Goal: Task Accomplishment & Management: Use online tool/utility

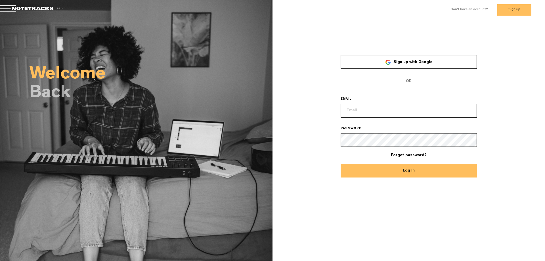
click at [388, 59] on link "Sign up with Google" at bounding box center [408, 62] width 136 height 14
click at [504, 6] on button "Sign up" at bounding box center [514, 9] width 34 height 11
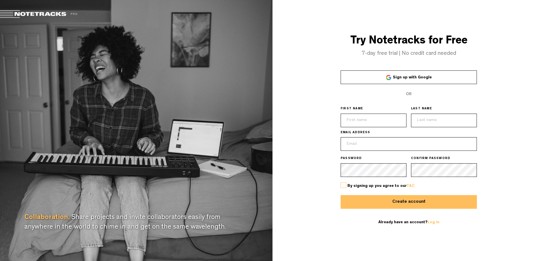
click at [381, 117] on input "text" at bounding box center [373, 120] width 66 height 14
type input "[PERSON_NAME]"
click at [426, 123] on input "text" at bounding box center [444, 120] width 66 height 14
type input "[PERSON_NAME]"
click at [401, 141] on input "email" at bounding box center [408, 144] width 136 height 14
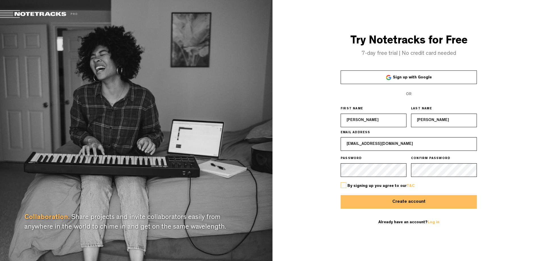
click at [350, 184] on span "By signing up you agree to our T&C" at bounding box center [380, 186] width 67 height 4
click at [343, 183] on label at bounding box center [343, 185] width 6 height 6
click at [0, 0] on input "checkbox" at bounding box center [0, 0] width 0 height 0
click at [345, 186] on label at bounding box center [343, 185] width 6 height 6
click at [0, 0] on input "checkbox" at bounding box center [0, 0] width 0 height 0
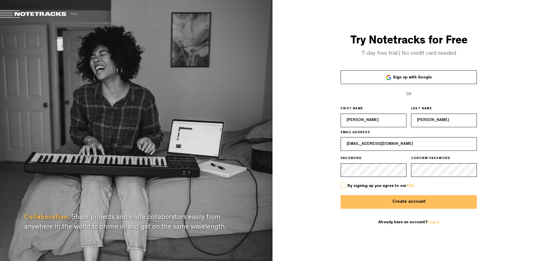
click at [367, 203] on button "Create account" at bounding box center [408, 202] width 136 height 14
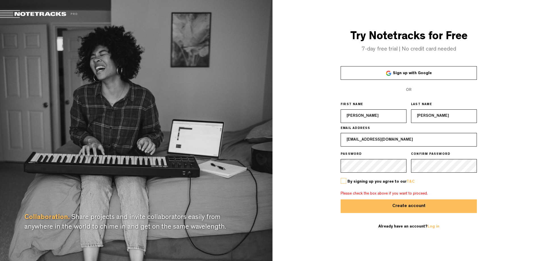
click at [343, 181] on label at bounding box center [343, 181] width 6 height 6
click at [0, 0] on input "checkbox" at bounding box center [0, 0] width 0 height 0
click at [359, 203] on button "Create account" at bounding box center [408, 206] width 136 height 14
drag, startPoint x: 397, startPoint y: 139, endPoint x: 318, endPoint y: 143, distance: 78.9
click at [320, 143] on div "Try Notetracks for Free 7-day free trial | No credit card needed Sign up with G…" at bounding box center [408, 130] width 272 height 261
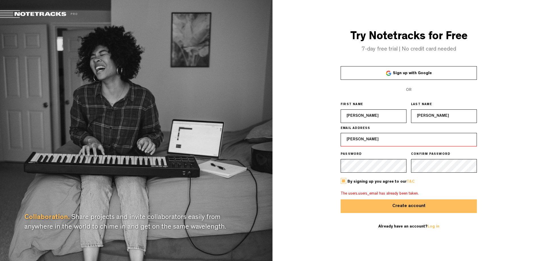
type input "kemal123@interia.pl"
click at [394, 203] on button "Create account" at bounding box center [408, 206] width 136 height 14
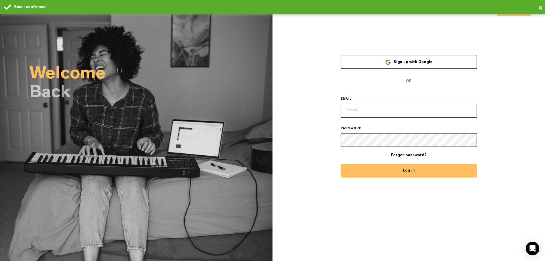
click at [387, 110] on input "email" at bounding box center [408, 111] width 136 height 14
type input "kemal123@interia.pl"
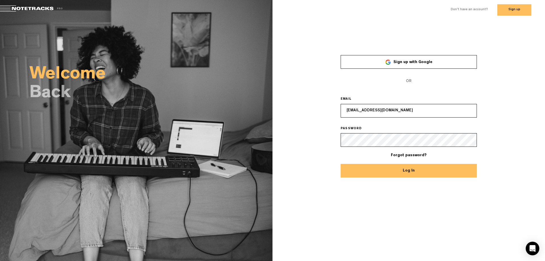
click at [340, 164] on button "Log In" at bounding box center [408, 171] width 136 height 14
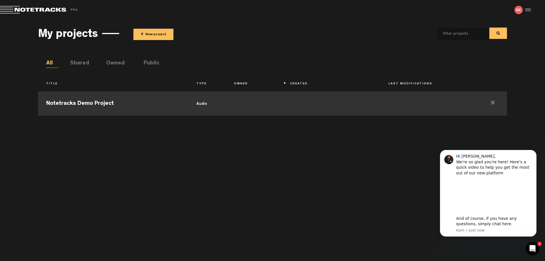
click at [178, 97] on td "Notetracks Demo Project" at bounding box center [113, 103] width 150 height 26
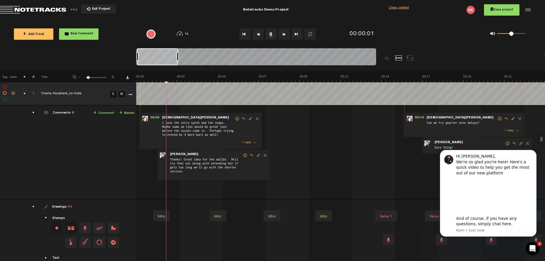
click at [316, 125] on div "00:00 - • Kristen Hall: "I love the intro synth and the snaps. Maybe some ad li…" at bounding box center [341, 154] width 408 height 89
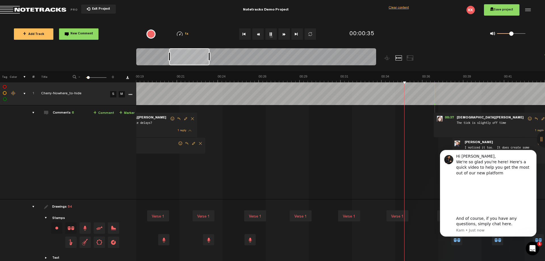
scroll to position [22, 0]
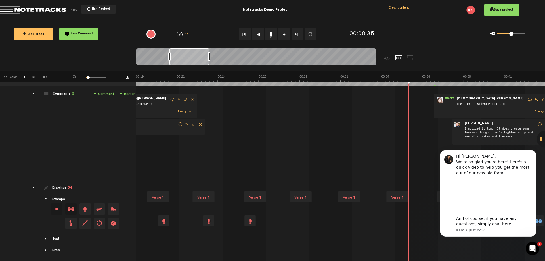
click at [273, 109] on td "1 Cherry-Nowhere_to-hide S M Cherry-Nowhere_to-hide by Mike Hamilton 2 collabor…" at bounding box center [340, 133] width 409 height 94
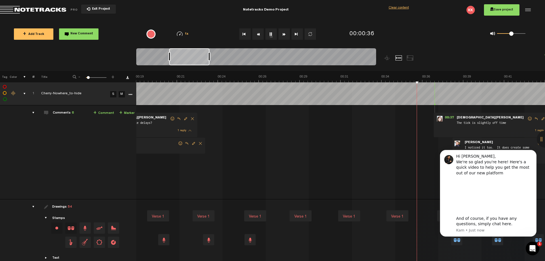
click at [273, 106] on td "1 Cherry-Nowhere_to-hide S M Cherry-Nowhere_to-hide by Mike Hamilton 2 collabor…" at bounding box center [340, 152] width 409 height 94
click at [534, 153] on icon "Dismiss notification" at bounding box center [534, 151] width 3 height 3
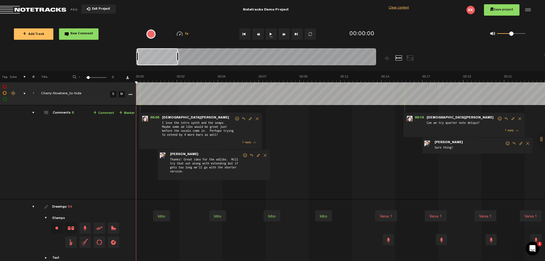
click at [526, 9] on div at bounding box center [526, 10] width 9 height 9
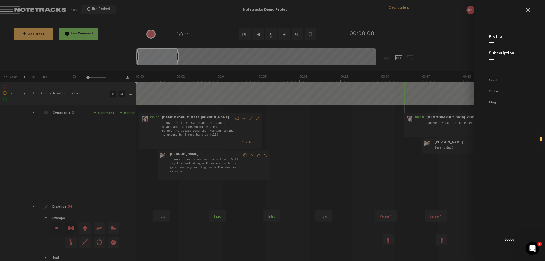
click at [492, 35] on link "Profile" at bounding box center [494, 37] width 13 height 4
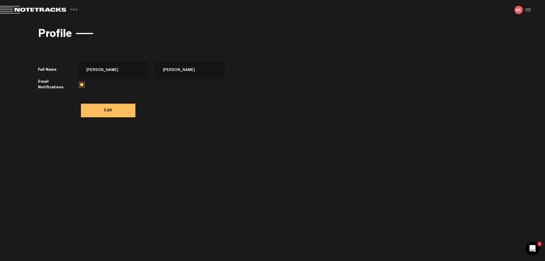
click at [47, 70] on label "Full Name" at bounding box center [56, 70] width 37 height 6
click at [49, 85] on label "Email Notifications" at bounding box center [56, 84] width 37 height 11
click at [83, 82] on label at bounding box center [82, 85] width 6 height 6
click at [0, 0] on input "checkbox" at bounding box center [0, 0] width 0 height 0
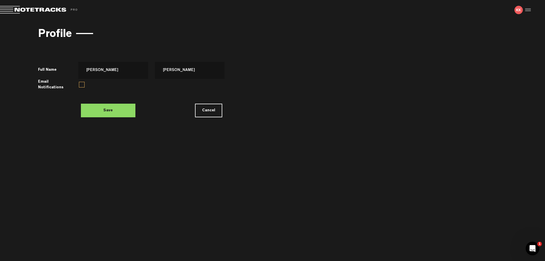
click at [83, 82] on label at bounding box center [82, 85] width 6 height 6
click at [0, 0] on input "checkbox" at bounding box center [0, 0] width 0 height 0
click at [39, 8] on span "Return to Project List" at bounding box center [39, 10] width 79 height 8
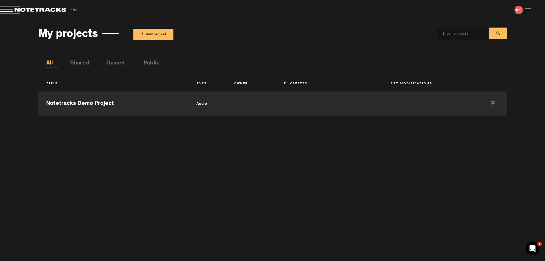
click at [145, 38] on button "+ New project" at bounding box center [153, 34] width 40 height 11
click at [517, 12] on img at bounding box center [518, 10] width 9 height 9
click at [528, 10] on div at bounding box center [526, 10] width 9 height 9
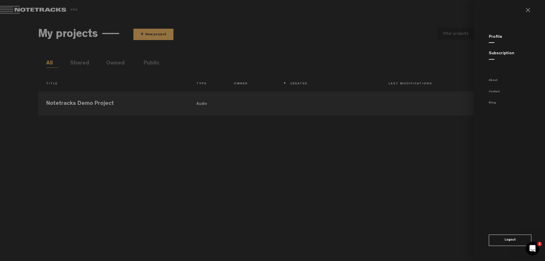
click at [427, 69] on md-backdrop at bounding box center [272, 130] width 545 height 261
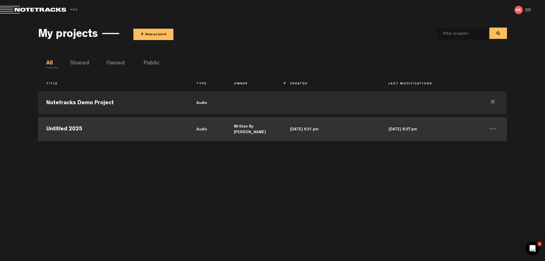
click at [115, 128] on td "Untitled 2025" at bounding box center [113, 128] width 150 height 26
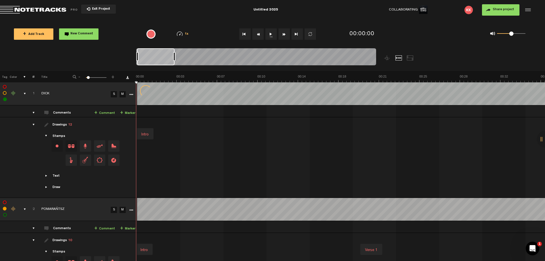
click at [239, 192] on td "Outro Bridge Intro Pre-Chorus Pre-Chorus Intro C Intro B Solo/Przygrywka Verse …" at bounding box center [341, 157] width 408 height 81
click at [114, 208] on link "S" at bounding box center [113, 209] width 6 height 6
click at [115, 208] on link "S" at bounding box center [113, 209] width 6 height 6
click at [120, 209] on link "M" at bounding box center [122, 209] width 6 height 6
click at [123, 95] on link "M" at bounding box center [122, 94] width 6 height 6
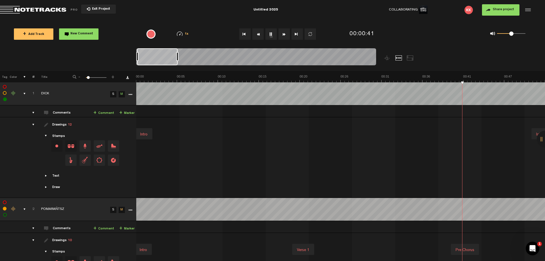
click at [120, 209] on link "M" at bounding box center [122, 209] width 6 height 6
click at [121, 210] on link "M" at bounding box center [122, 209] width 6 height 6
click at [123, 91] on link "M" at bounding box center [122, 94] width 6 height 6
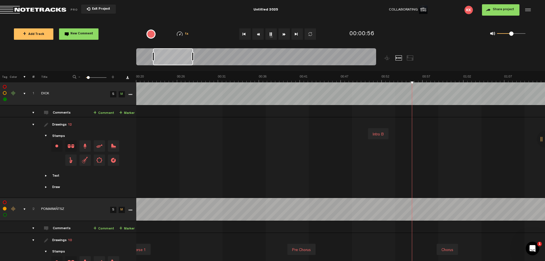
click at [125, 94] on link "M" at bounding box center [122, 94] width 6 height 6
click at [61, 124] on div "Drawings 12" at bounding box center [62, 125] width 20 height 5
click at [31, 124] on div "drawings" at bounding box center [31, 125] width 9 height 6
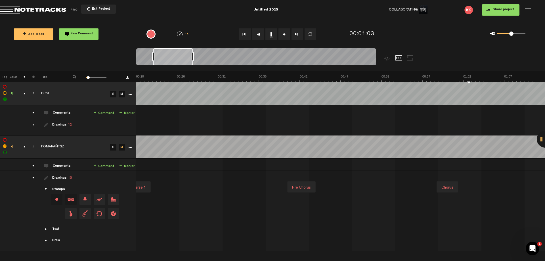
click at [31, 124] on div "drawings" at bounding box center [31, 125] width 9 height 6
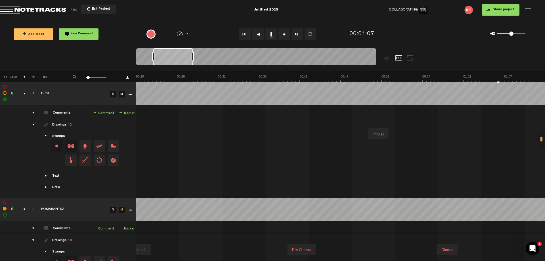
click at [43, 176] on div "Text Intro Outro Verse Chorus Bridge Custom" at bounding box center [85, 175] width 99 height 5
click at [45, 176] on span "Showcase text" at bounding box center [46, 175] width 5 height 5
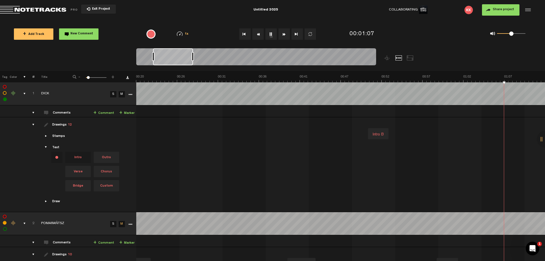
scroll to position [0, 327]
click at [109, 155] on span "Outro" at bounding box center [107, 156] width 26 height 11
click at [82, 158] on span "Intro" at bounding box center [78, 156] width 26 height 11
click at [106, 154] on span "Outro" at bounding box center [107, 156] width 26 height 11
click at [86, 156] on span "Intro" at bounding box center [78, 156] width 26 height 11
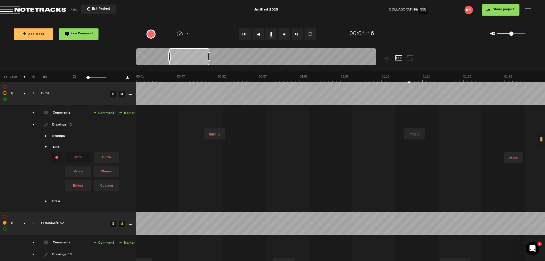
click at [115, 223] on link "S" at bounding box center [113, 224] width 6 height 6
click at [115, 222] on link "S" at bounding box center [113, 224] width 6 height 6
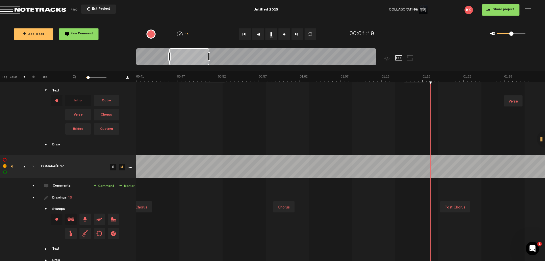
scroll to position [0, 0]
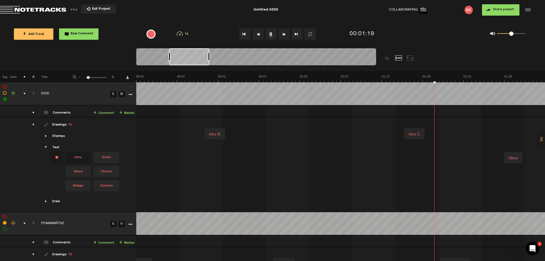
click at [411, 137] on div "Intro C" at bounding box center [414, 134] width 16 height 8
click at [414, 132] on div "Intro C" at bounding box center [414, 134] width 16 height 8
click at [213, 131] on div "Intro B" at bounding box center [215, 134] width 16 height 8
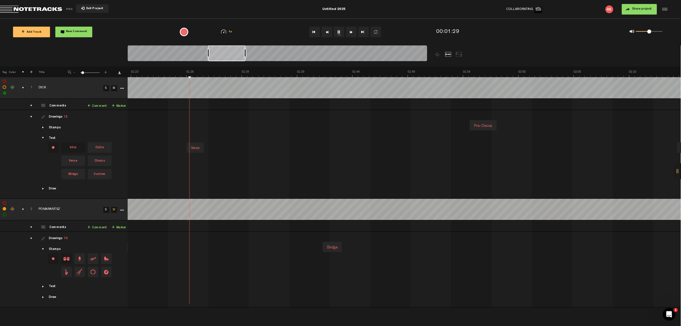
scroll to position [0, 926]
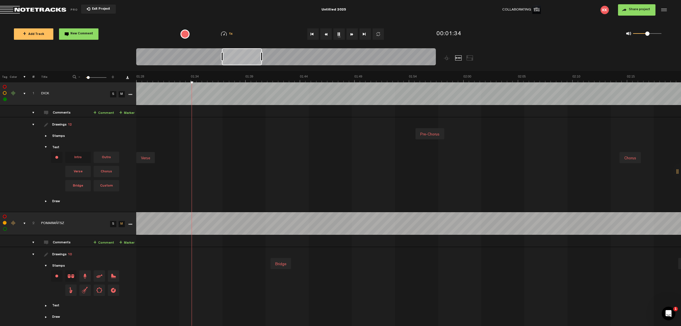
drag, startPoint x: 292, startPoint y: 321, endPoint x: 272, endPoint y: 321, distance: 20.7
click at [270, 260] on div "+ New drawing Tag Color # Title - 1 100 6 + 1 DICK S M Export to Headliner Upda…" at bounding box center [340, 198] width 681 height 255
drag, startPoint x: 282, startPoint y: 320, endPoint x: 276, endPoint y: 321, distance: 6.4
click at [274, 260] on div "+ New drawing Tag Color # Title - 1 100 6 + 1 DICK S M Export to Headliner Upda…" at bounding box center [340, 198] width 681 height 255
drag, startPoint x: 283, startPoint y: 321, endPoint x: 277, endPoint y: 321, distance: 6.2
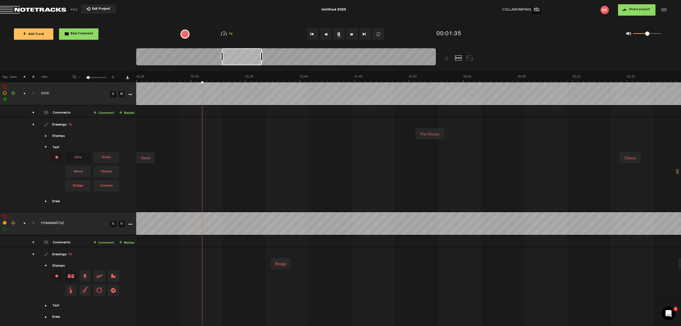
click at [274, 260] on td "Post Chorus Outro Chorus modulacja Chorus Pre Chorus 2 Bridge Chorus Pre Chorus…" at bounding box center [408, 287] width 545 height 81
click at [47, 146] on span "Showcase text" at bounding box center [46, 147] width 5 height 5
click at [43, 147] on div "Text Intro Outro Verse Chorus Bridge Custom" at bounding box center [85, 169] width 99 height 48
click at [32, 124] on div "drawings" at bounding box center [31, 125] width 9 height 6
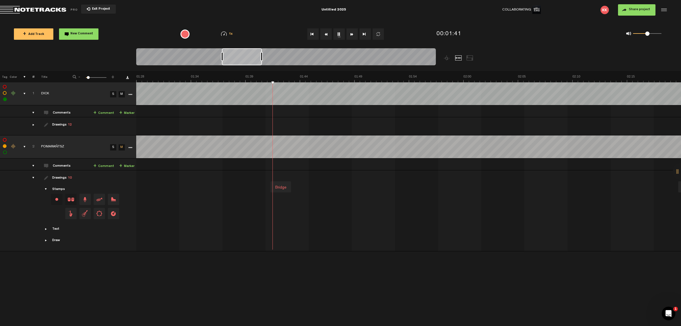
click at [32, 124] on div "drawings" at bounding box center [31, 125] width 9 height 6
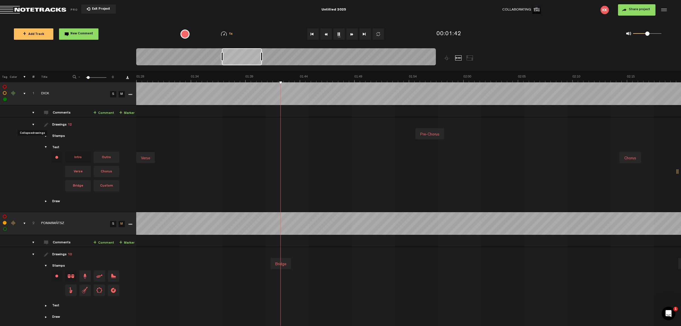
click at [32, 124] on div "drawings" at bounding box center [31, 125] width 9 height 6
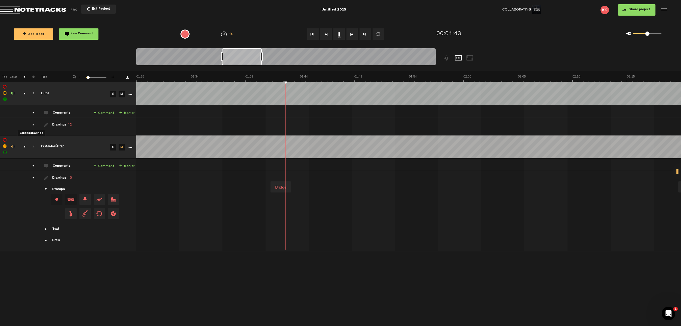
click at [32, 124] on div "drawings" at bounding box center [31, 125] width 9 height 6
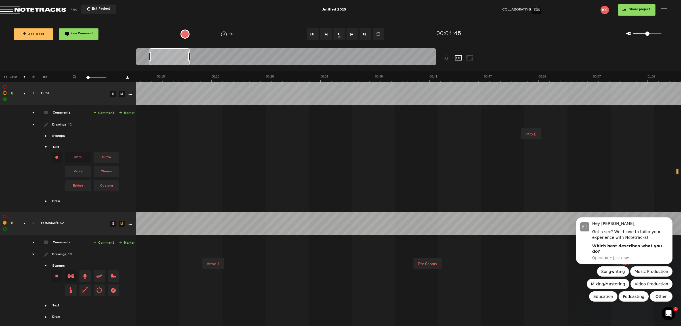
scroll to position [0, 0]
drag, startPoint x: 235, startPoint y: 58, endPoint x: 163, endPoint y: 109, distance: 88.7
click at [142, 20] on div "Loading... 100% + Add Track New Comment 1x 0.25x 0.5x 0.75x 1x 1.25x 1.5x 1.75x…" at bounding box center [340, 20] width 681 height 0
click at [142, 54] on div at bounding box center [156, 56] width 40 height 17
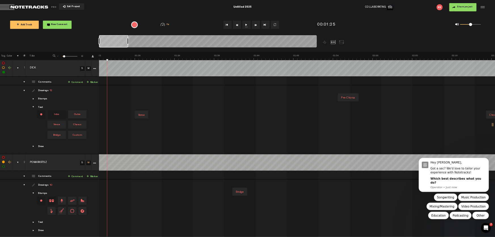
scroll to position [0, 0]
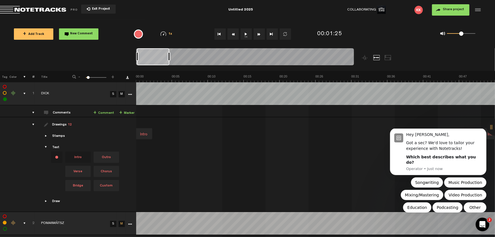
click at [217, 34] on button "Go to beginning" at bounding box center [219, 33] width 11 height 11
click at [45, 146] on span "Showcase text" at bounding box center [46, 147] width 5 height 5
click at [44, 199] on span "Showcase draw menu" at bounding box center [46, 201] width 5 height 5
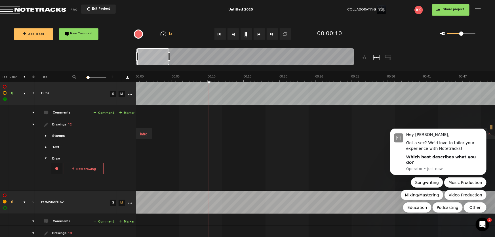
click at [53, 146] on div "Text" at bounding box center [55, 147] width 7 height 5
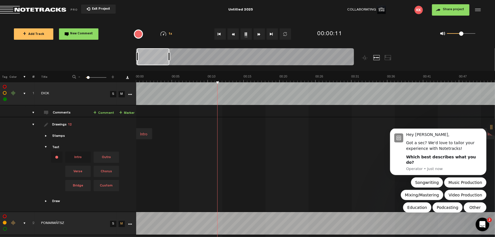
drag, startPoint x: 184, startPoint y: 133, endPoint x: 185, endPoint y: 140, distance: 7.0
click at [484, 130] on icon "Dismiss notification" at bounding box center [484, 129] width 2 height 2
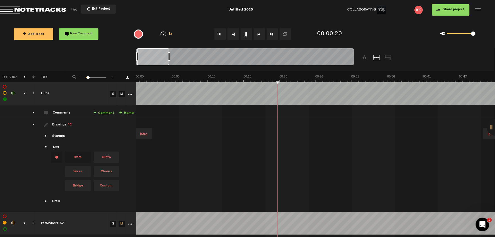
drag, startPoint x: 461, startPoint y: 33, endPoint x: 482, endPoint y: 35, distance: 21.1
click at [482, 35] on div "0 1 1" at bounding box center [430, 34] width 113 height 16
click at [113, 95] on link "S" at bounding box center [113, 94] width 6 height 6
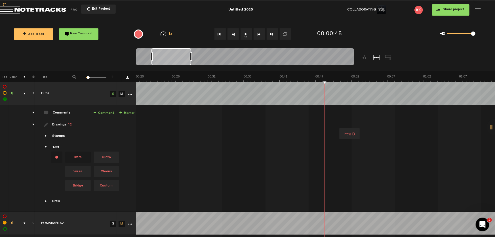
click at [124, 96] on link "M" at bounding box center [122, 94] width 6 height 6
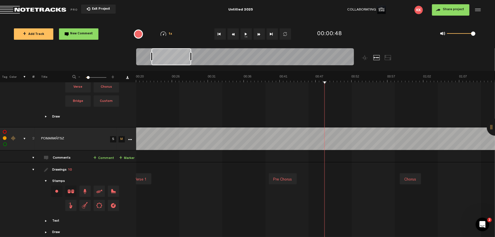
scroll to position [92, 0]
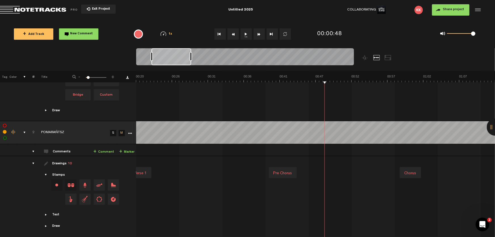
click at [120, 132] on link "M" at bounding box center [122, 133] width 6 height 6
click at [113, 132] on link "S" at bounding box center [113, 133] width 6 height 6
click at [143, 144] on td "2 POMARAŃTSZ S M POMARAŃTSZ by Written By Blood 0 collaborators" at bounding box center [315, 150] width 359 height 12
click at [222, 34] on button "Go to beginning" at bounding box center [219, 33] width 11 height 11
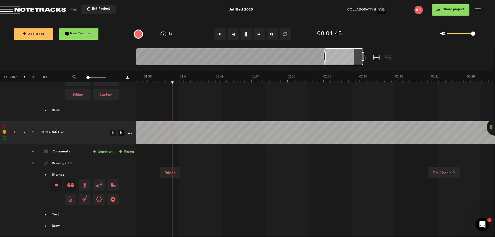
scroll to position [0, 674]
drag, startPoint x: 210, startPoint y: 58, endPoint x: 354, endPoint y: 60, distance: 144.1
click at [354, 60] on div at bounding box center [343, 56] width 39 height 17
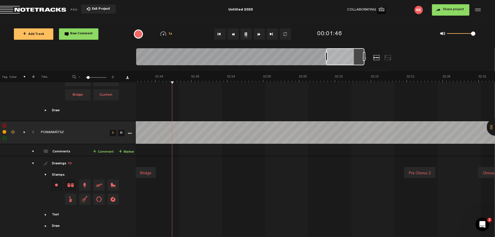
click at [338, 58] on div at bounding box center [345, 56] width 38 height 17
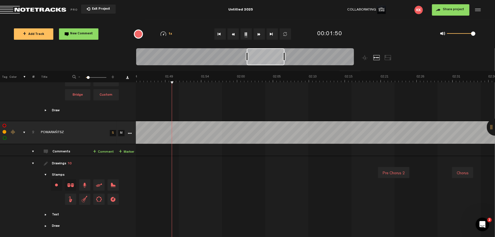
drag, startPoint x: 338, startPoint y: 58, endPoint x: 258, endPoint y: 73, distance: 80.8
click at [258, 20] on div "Loading... 100% + Add Track New Comment 1x 0.25x 0.5x 0.75x 1x 1.25x 1.5x 1.75x…" at bounding box center [247, 20] width 495 height 0
